Goal: Find specific page/section: Find specific page/section

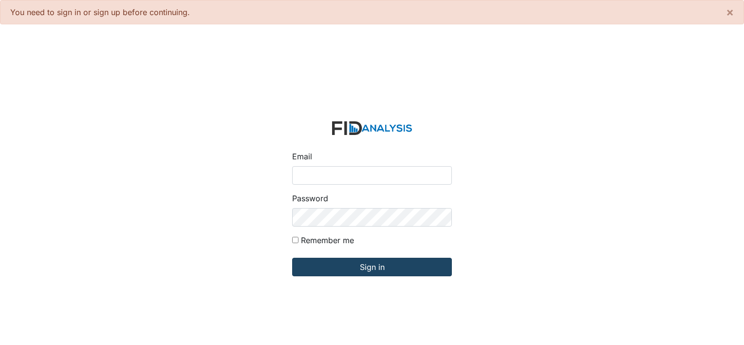
type input "[PERSON_NAME][EMAIL_ADDRESS][DOMAIN_NAME]"
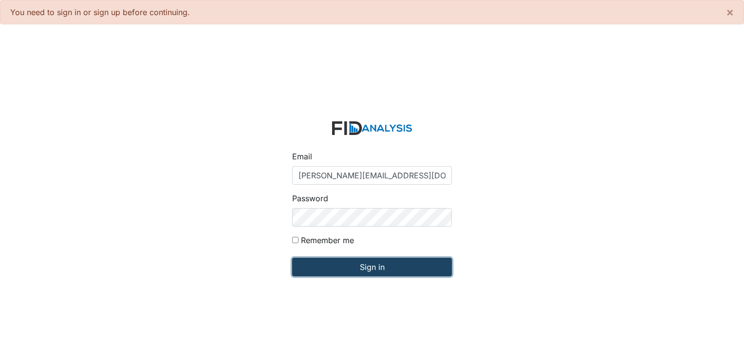
click at [349, 266] on input "Sign in" at bounding box center [372, 266] width 160 height 18
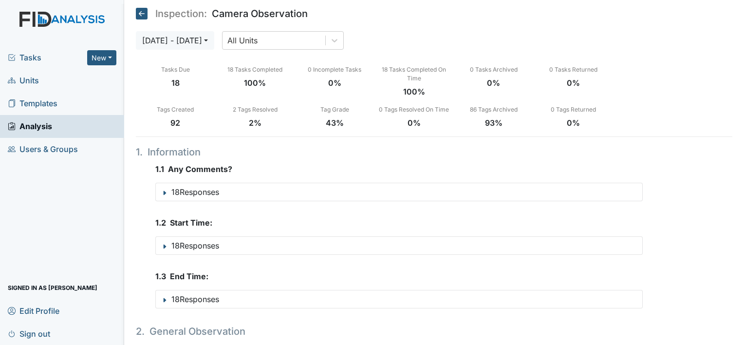
click at [27, 80] on span "Units" at bounding box center [23, 80] width 31 height 15
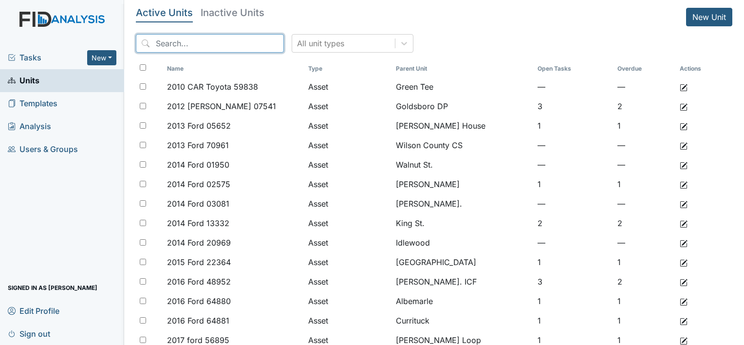
click at [203, 44] on input "search" at bounding box center [210, 43] width 148 height 18
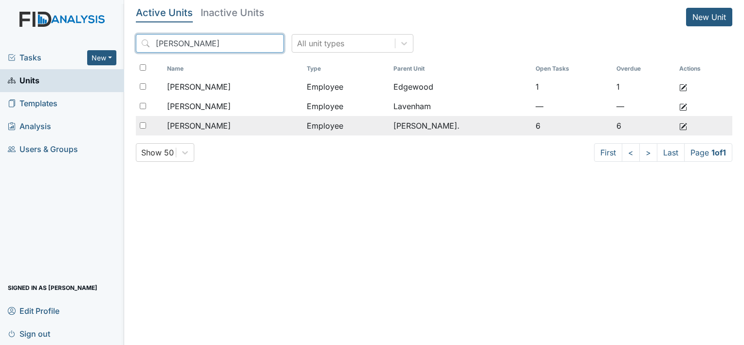
type input "shirley"
drag, startPoint x: 228, startPoint y: 119, endPoint x: 262, endPoint y: 117, distance: 34.1
click at [230, 120] on span "[PERSON_NAME]" at bounding box center [199, 126] width 64 height 12
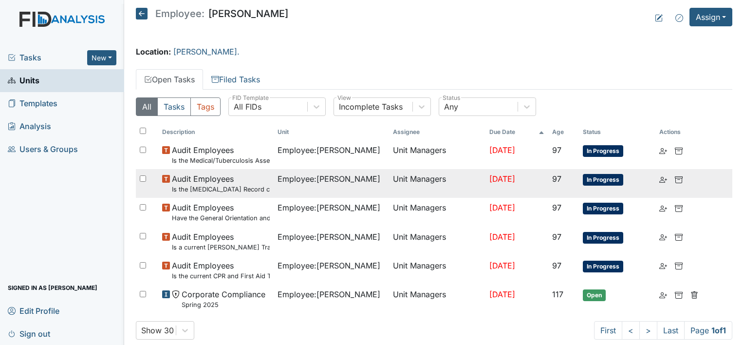
click at [194, 175] on span "Audit Employees Is the Hepatitis B Vaccine Record completed (if accepted by emp…" at bounding box center [221, 183] width 98 height 21
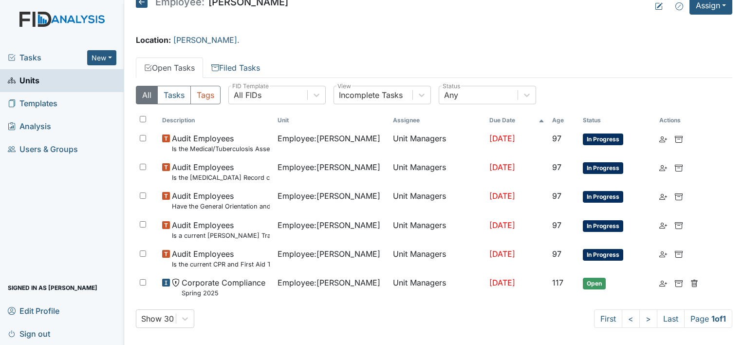
scroll to position [18, 0]
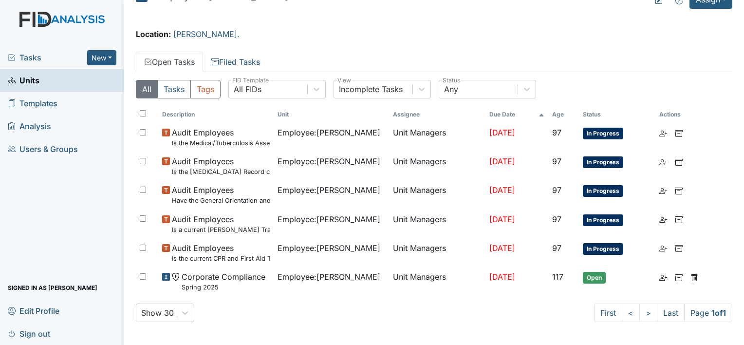
click at [20, 80] on span "Units" at bounding box center [24, 80] width 32 height 15
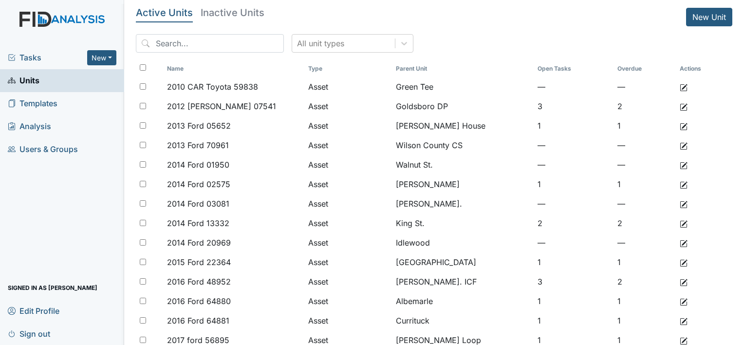
click at [32, 80] on span "Units" at bounding box center [24, 80] width 32 height 15
click at [26, 81] on span "Units" at bounding box center [24, 80] width 32 height 15
click at [28, 85] on span "Units" at bounding box center [24, 80] width 32 height 15
click at [31, 80] on span "Units" at bounding box center [24, 80] width 32 height 15
click at [38, 85] on span "Units" at bounding box center [24, 80] width 32 height 15
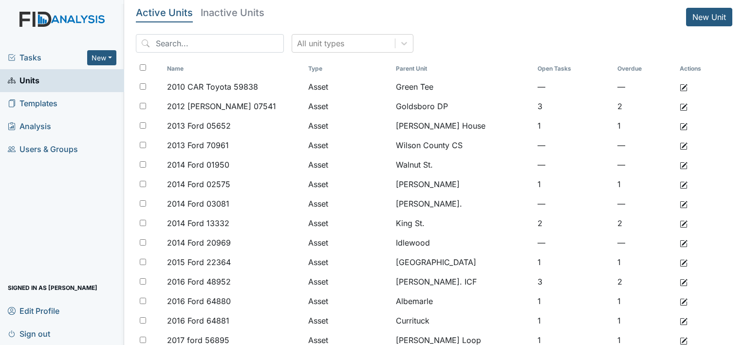
click at [29, 79] on span "Units" at bounding box center [24, 80] width 32 height 15
click at [36, 212] on div "Tasks New Form Inspection Document Bundle Units Templates Analysis Users & Grou…" at bounding box center [62, 195] width 124 height 298
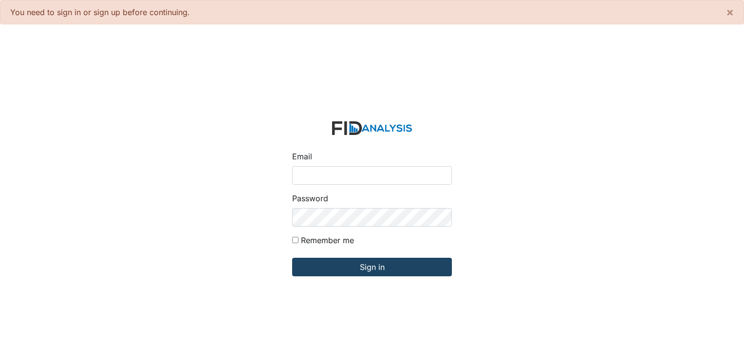
type input "[PERSON_NAME][EMAIL_ADDRESS][DOMAIN_NAME]"
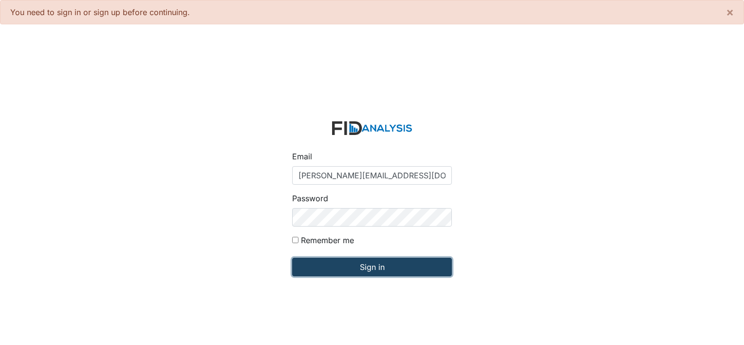
click at [343, 271] on input "Sign in" at bounding box center [372, 266] width 160 height 18
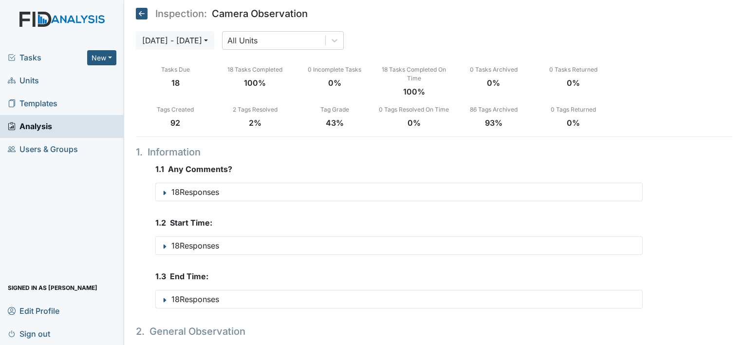
drag, startPoint x: 34, startPoint y: 79, endPoint x: 51, endPoint y: 74, distance: 17.7
click at [34, 79] on span "Units" at bounding box center [23, 80] width 31 height 15
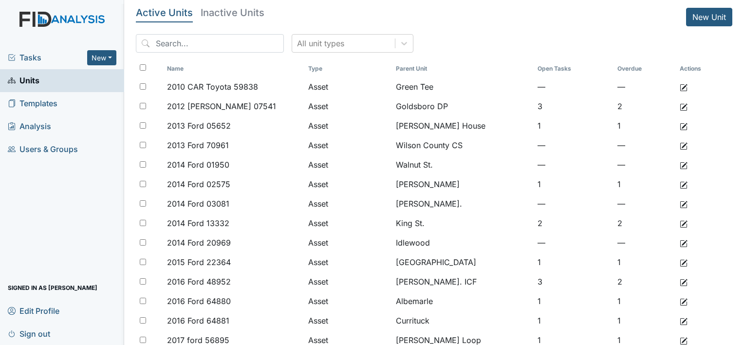
click at [217, 45] on input "search" at bounding box center [210, 43] width 148 height 18
click at [184, 45] on input "search" at bounding box center [210, 43] width 148 height 18
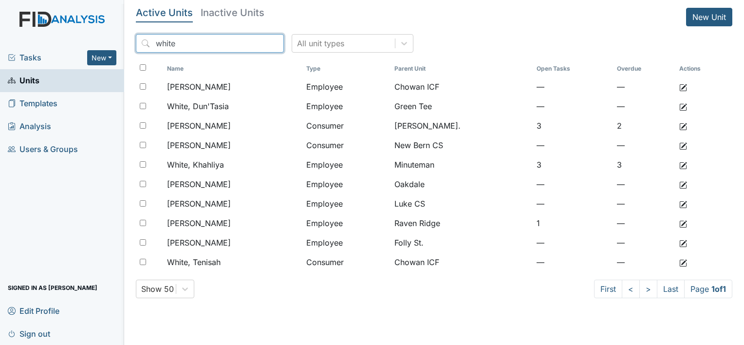
drag, startPoint x: 184, startPoint y: 43, endPoint x: 140, endPoint y: 43, distance: 43.8
click at [140, 43] on input "white" at bounding box center [210, 43] width 148 height 18
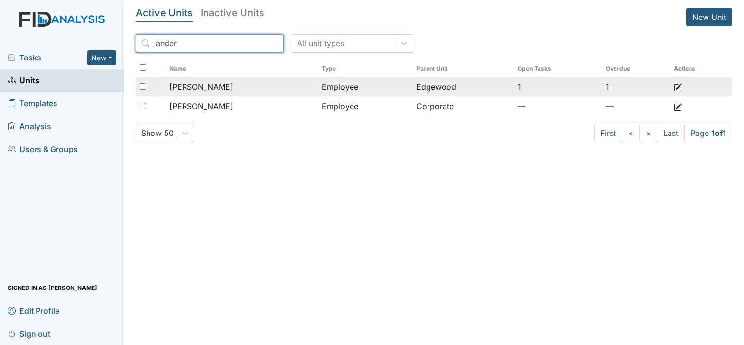
type input "ander"
click at [221, 90] on span "[PERSON_NAME]" at bounding box center [201, 87] width 64 height 12
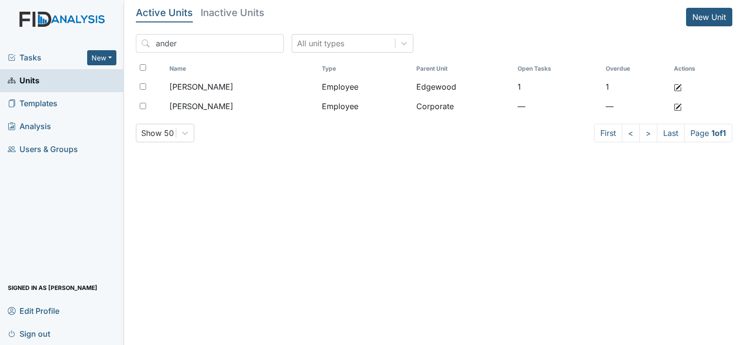
click at [32, 83] on span "Units" at bounding box center [24, 80] width 32 height 15
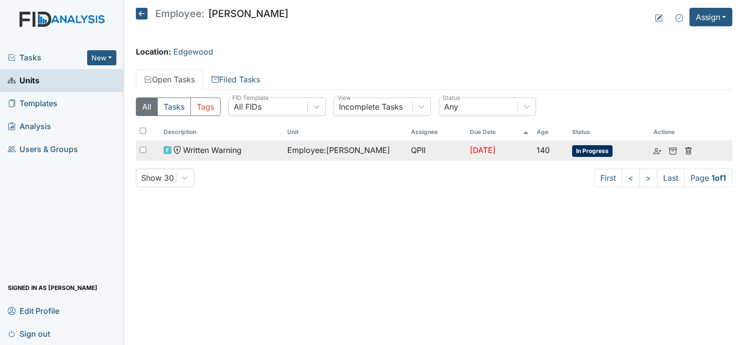
click at [217, 150] on span "Written Warning" at bounding box center [212, 150] width 58 height 12
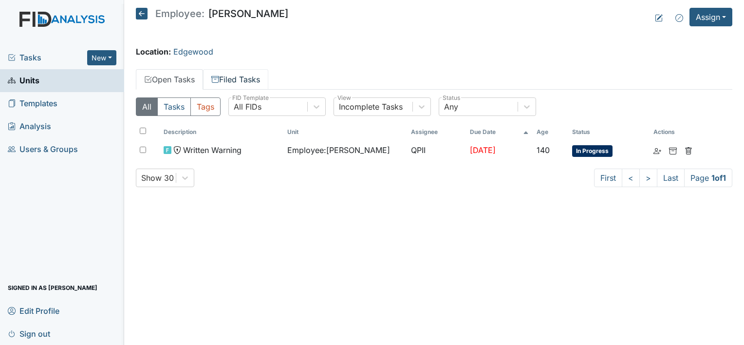
click at [245, 76] on link "Filed Tasks" at bounding box center [235, 79] width 65 height 20
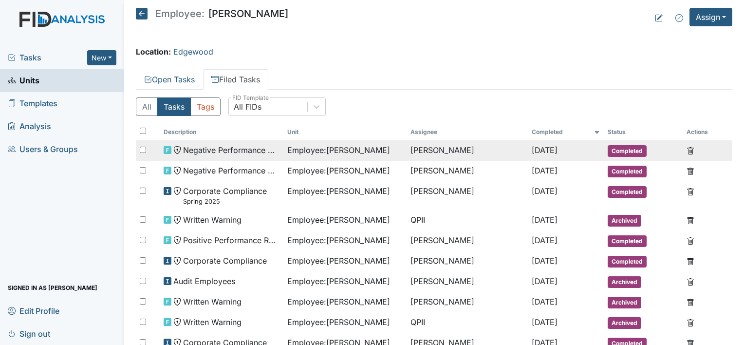
click at [322, 150] on span "Employee : Anderson, Shirley" at bounding box center [338, 150] width 103 height 12
